Goal: Find specific page/section: Find specific page/section

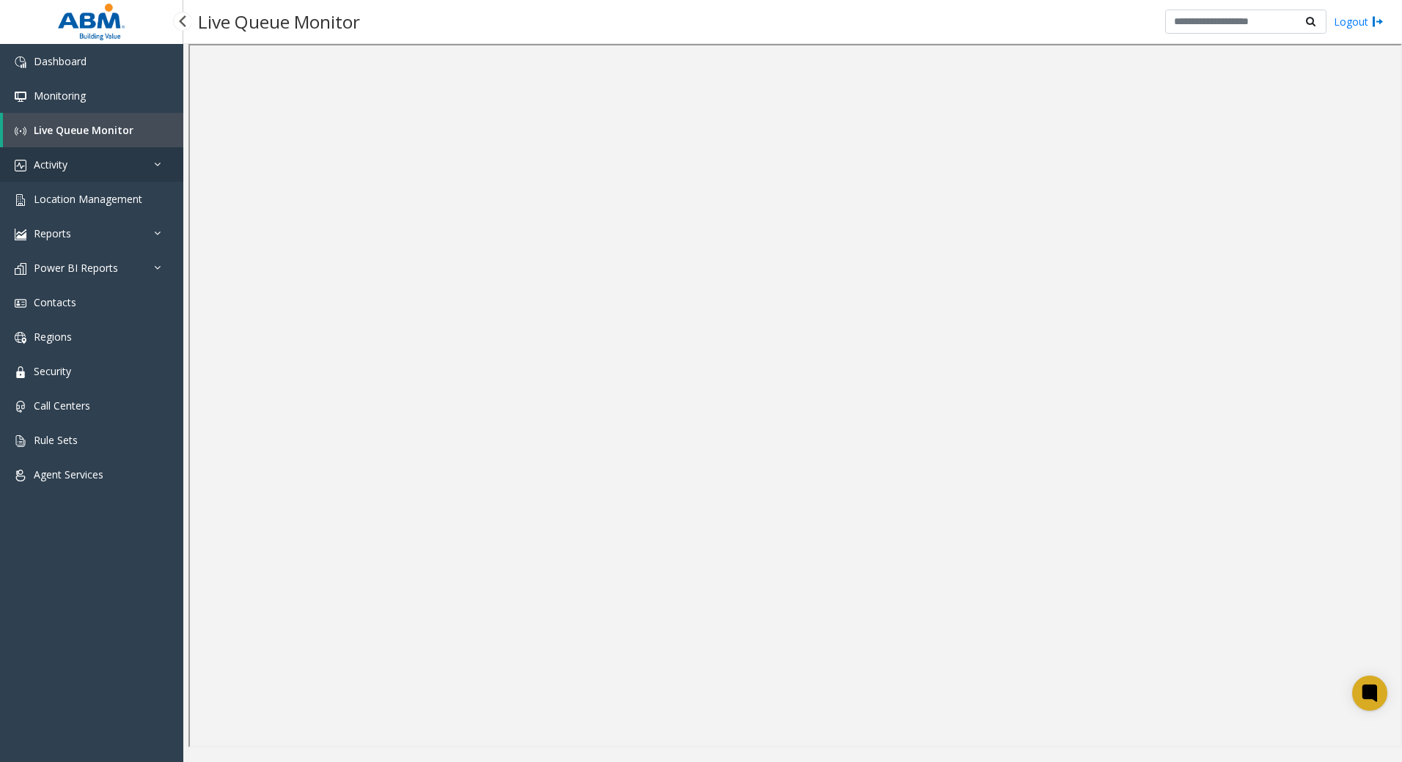
click at [82, 161] on link "Activity" at bounding box center [91, 164] width 183 height 34
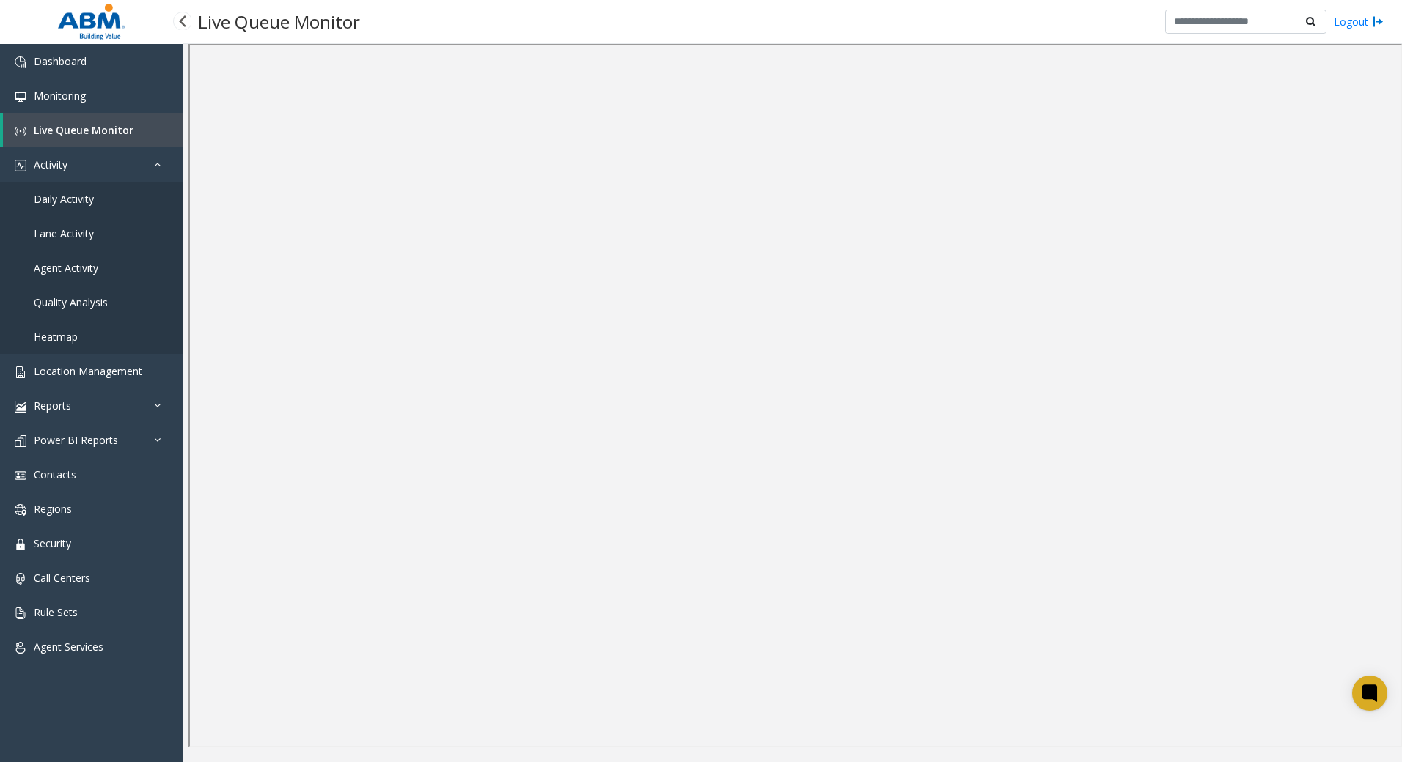
click at [78, 197] on span "Daily Activity" at bounding box center [64, 199] width 60 height 14
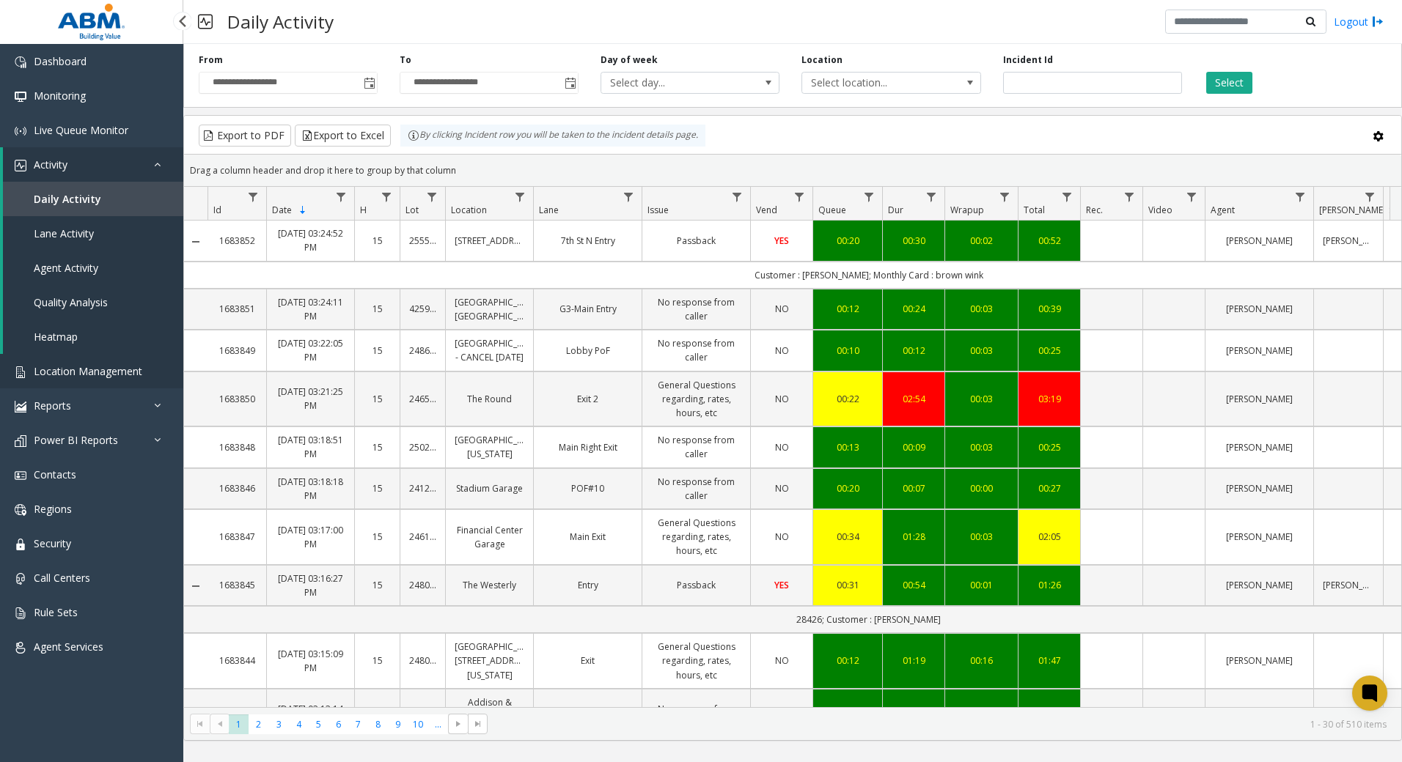
click at [71, 364] on link "Location Management" at bounding box center [91, 371] width 183 height 34
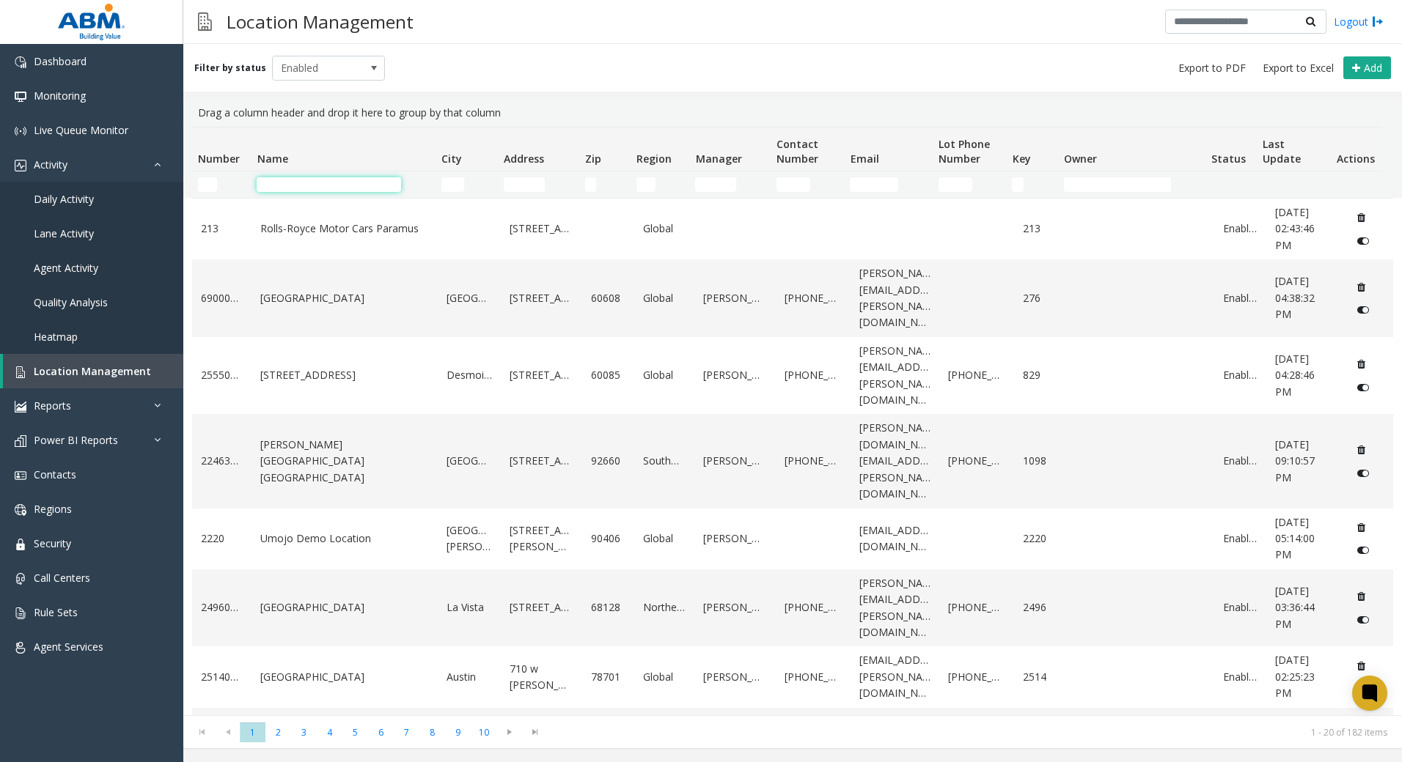
click at [334, 187] on input "Name Filter" at bounding box center [329, 184] width 144 height 15
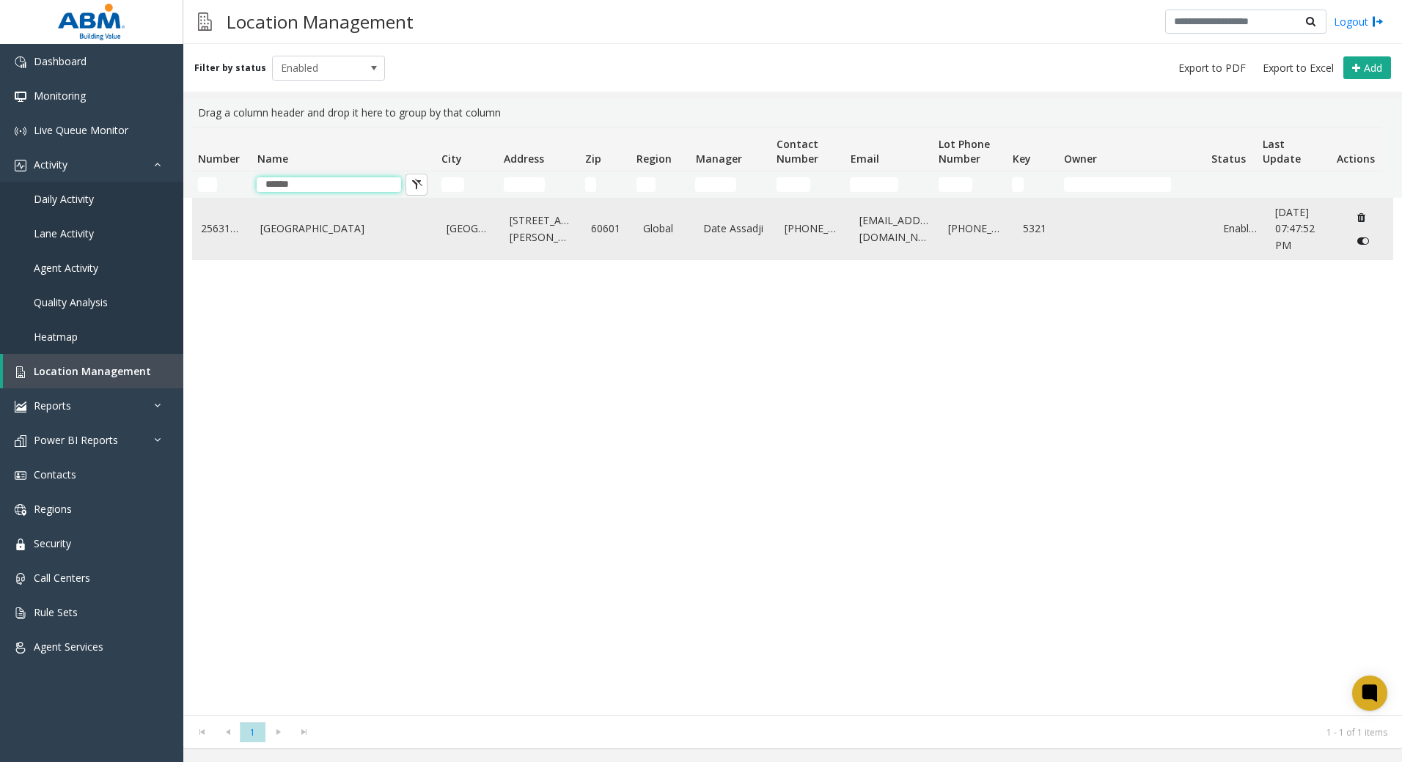
type input "******"
click at [309, 238] on td "Prudential Plaza" at bounding box center [344, 229] width 186 height 61
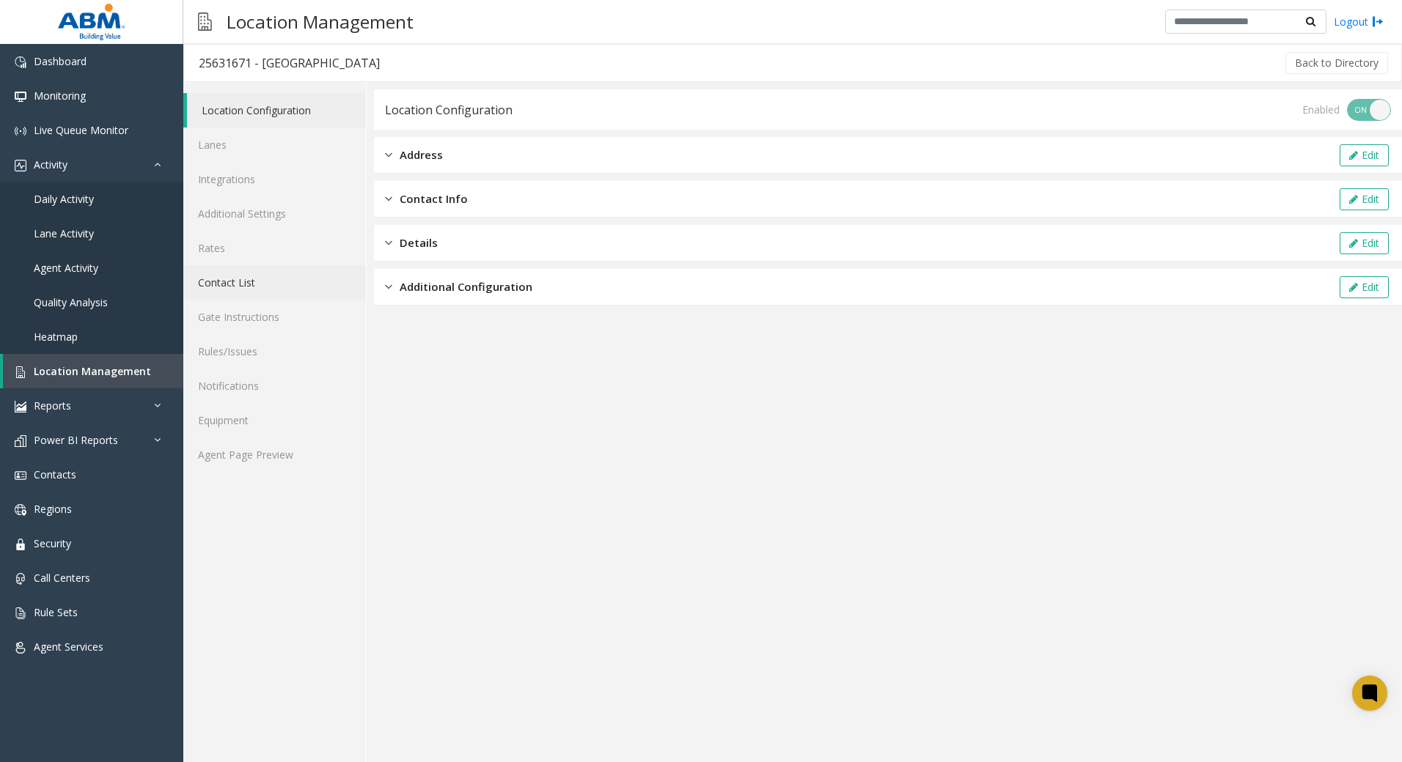
click at [242, 278] on link "Contact List" at bounding box center [274, 282] width 183 height 34
